Goal: Task Accomplishment & Management: Manage account settings

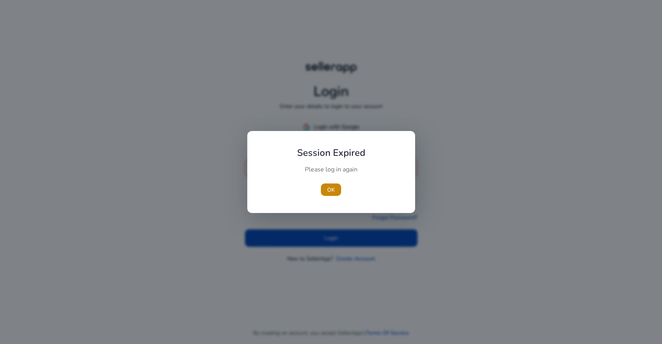
click at [266, 93] on div at bounding box center [331, 172] width 662 height 344
drag, startPoint x: 334, startPoint y: 188, endPoint x: 336, endPoint y: 185, distance: 4.0
click at [335, 188] on button "OK" at bounding box center [331, 190] width 20 height 12
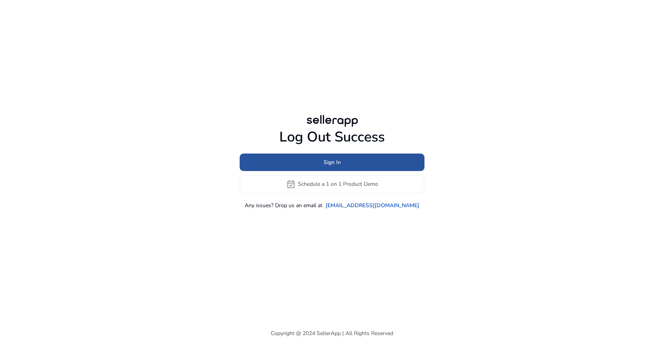
click at [362, 160] on span at bounding box center [332, 162] width 185 height 19
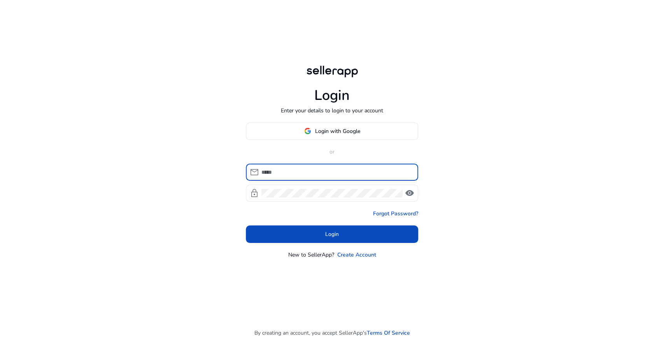
type input "**********"
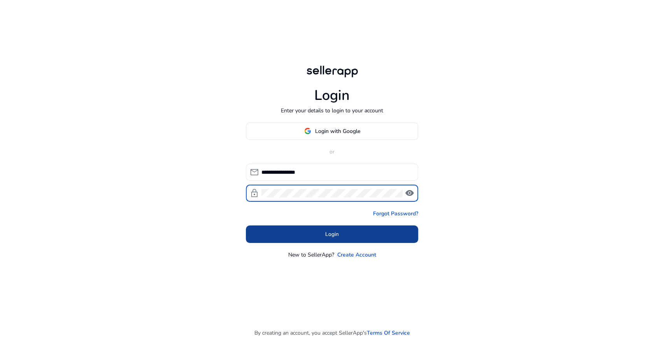
click at [350, 235] on span at bounding box center [332, 234] width 172 height 19
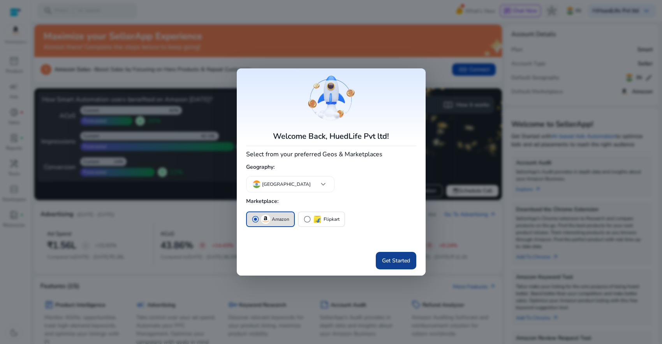
click at [402, 263] on span "Get Started" at bounding box center [396, 261] width 28 height 8
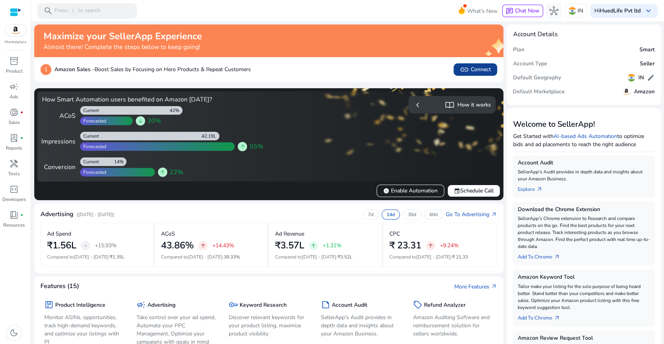
click at [483, 68] on span "link Connect" at bounding box center [475, 69] width 31 height 9
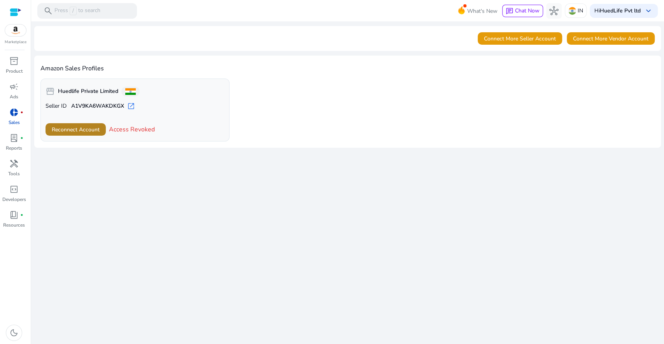
click at [88, 132] on span "Reconnect Account" at bounding box center [76, 130] width 48 height 8
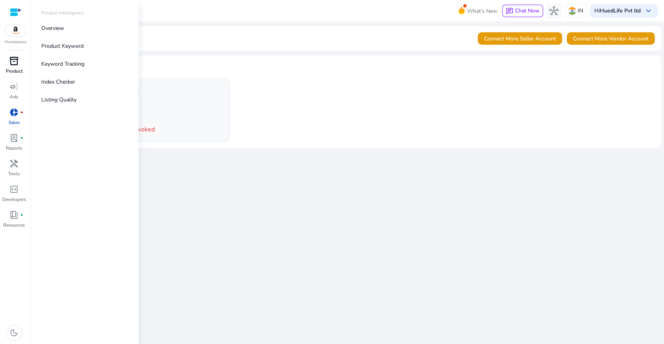
click at [14, 64] on span "inventory_2" at bounding box center [13, 60] width 9 height 9
